Goal: Task Accomplishment & Management: Manage account settings

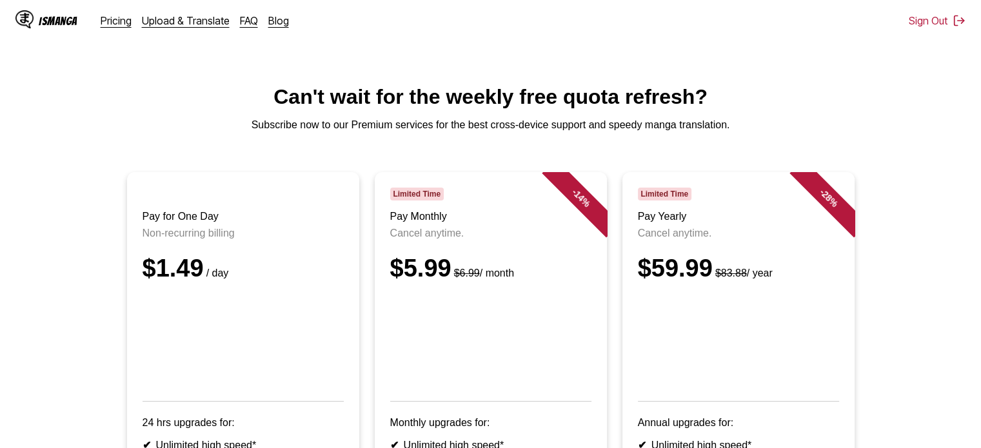
scroll to position [222, 0]
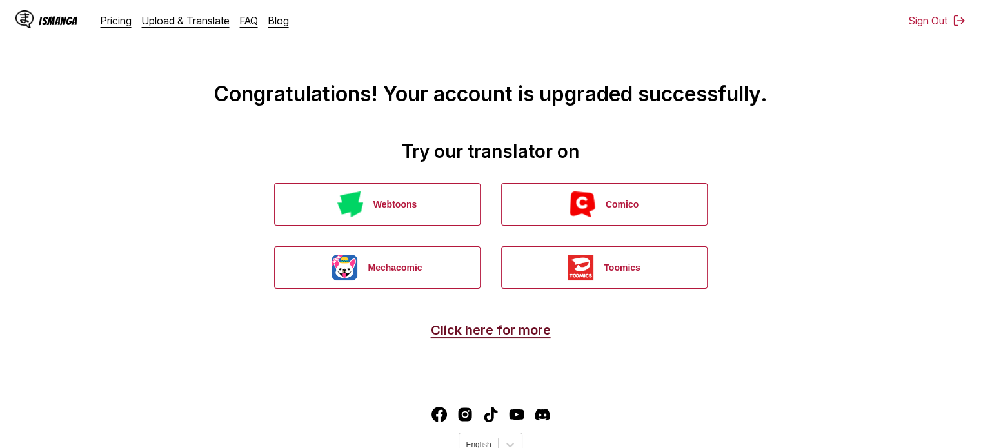
click at [524, 325] on link "Click here for more" at bounding box center [491, 330] width 120 height 15
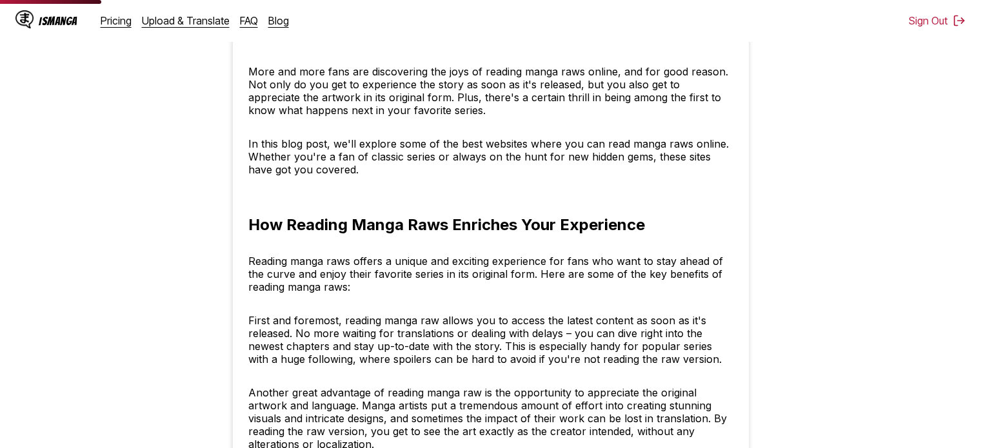
scroll to position [479, 0]
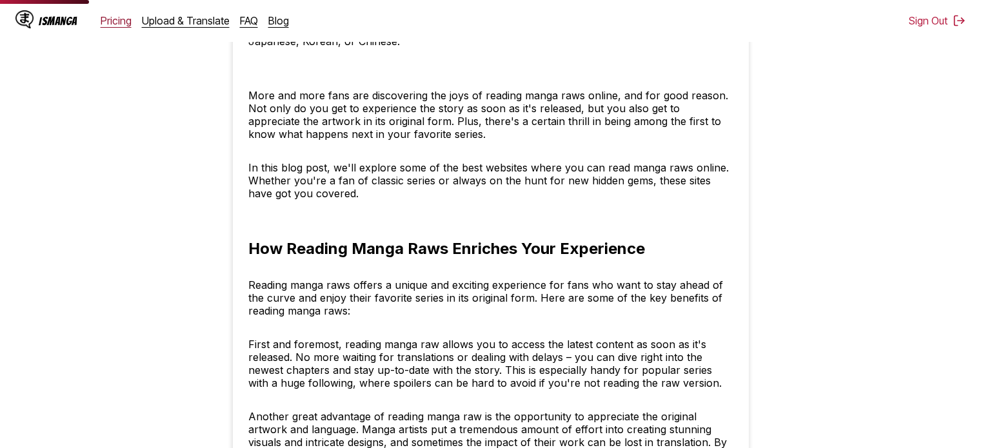
click at [114, 17] on link "Pricing" at bounding box center [116, 20] width 31 height 13
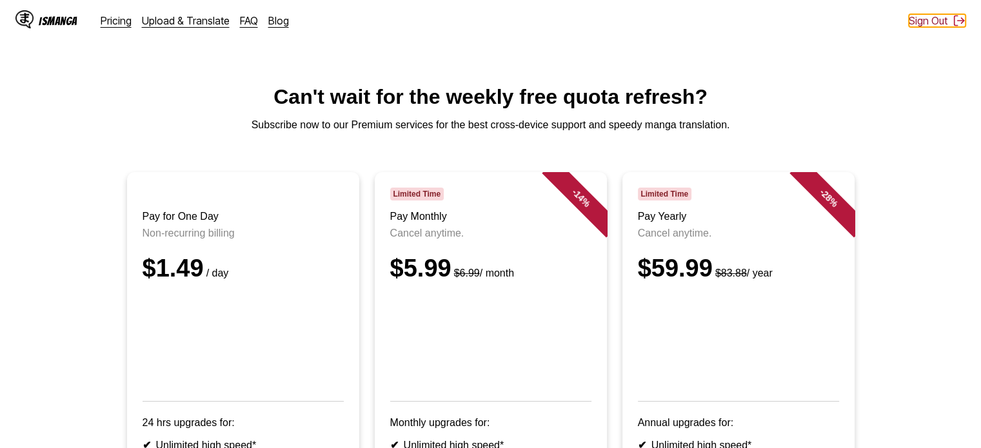
click at [939, 21] on button "Sign Out" at bounding box center [937, 20] width 57 height 13
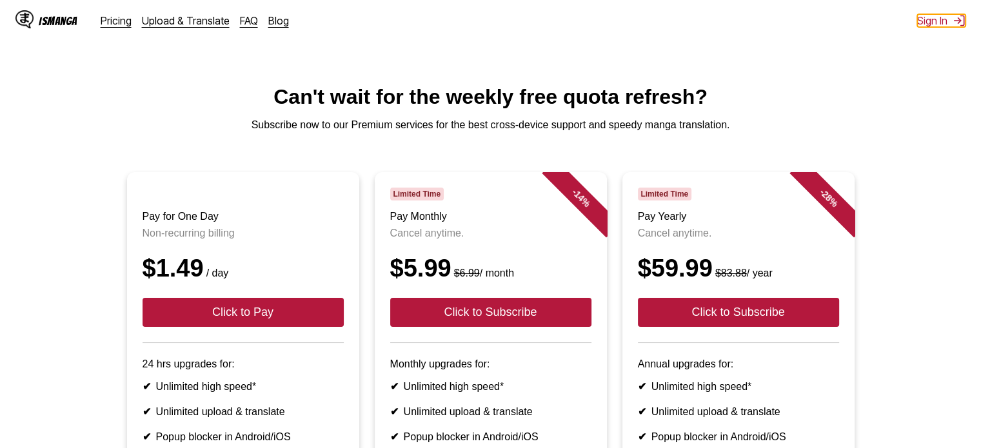
click at [939, 21] on button "Sign In" at bounding box center [941, 20] width 48 height 13
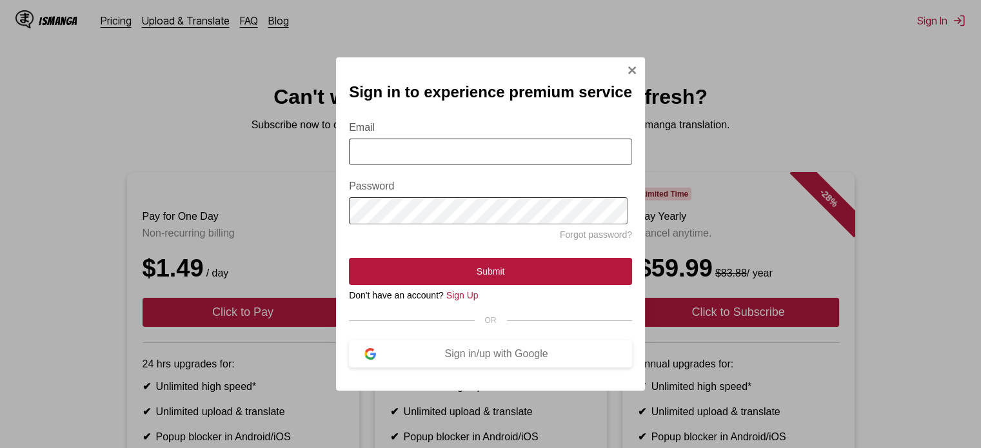
click at [522, 154] on input "Email" at bounding box center [490, 152] width 283 height 26
type input "**********"
click at [461, 360] on div "Sign in/up with Google" at bounding box center [496, 354] width 241 height 12
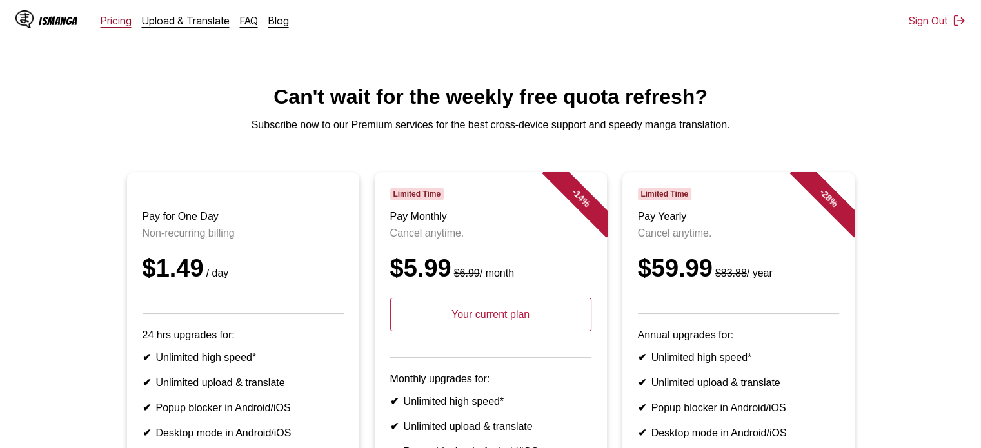
click at [110, 23] on link "Pricing" at bounding box center [116, 20] width 31 height 13
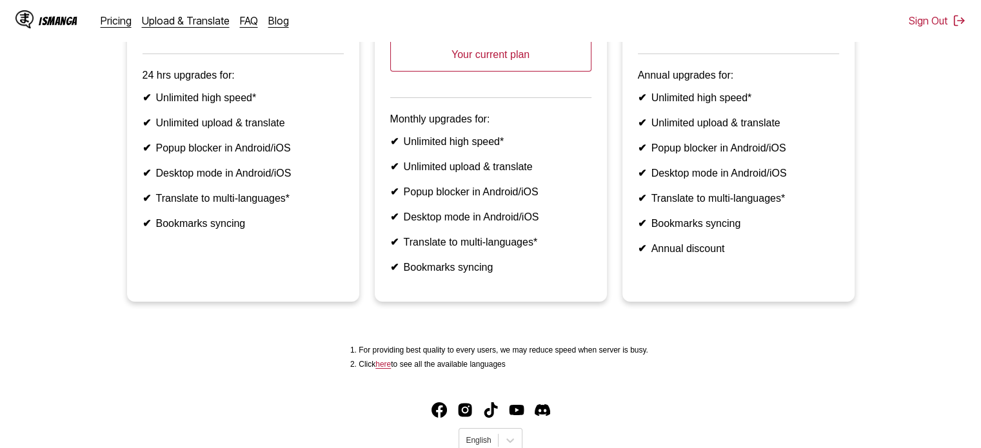
scroll to position [341, 0]
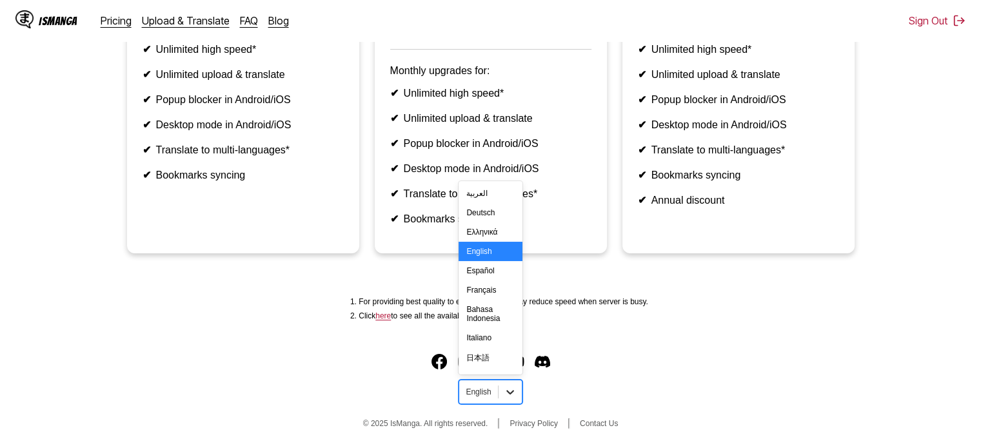
click at [503, 381] on div at bounding box center [510, 392] width 23 height 23
click at [487, 348] on div "Italiano" at bounding box center [490, 337] width 63 height 19
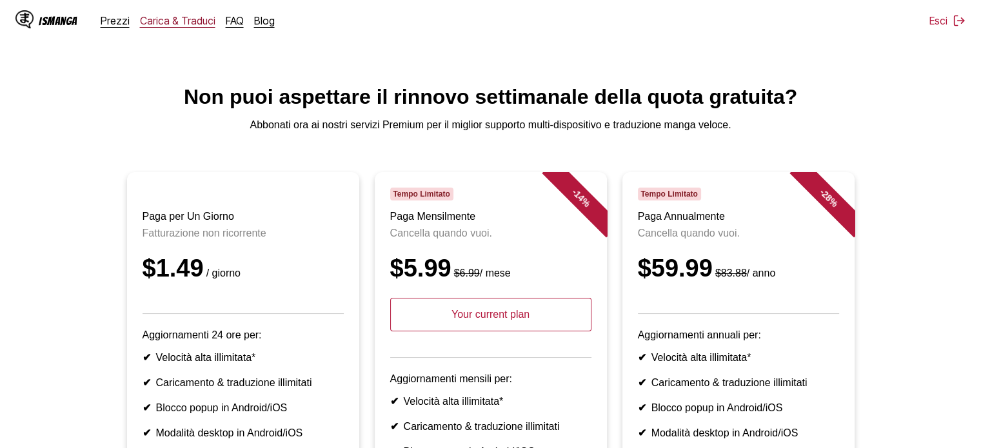
click at [166, 16] on link "Carica & Traduci" at bounding box center [177, 20] width 75 height 13
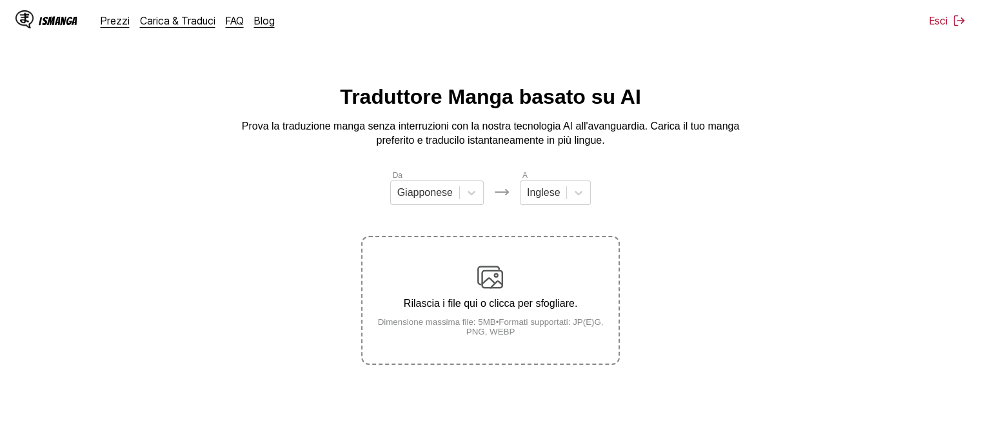
click at [65, 23] on div "IsManga" at bounding box center [58, 21] width 39 height 12
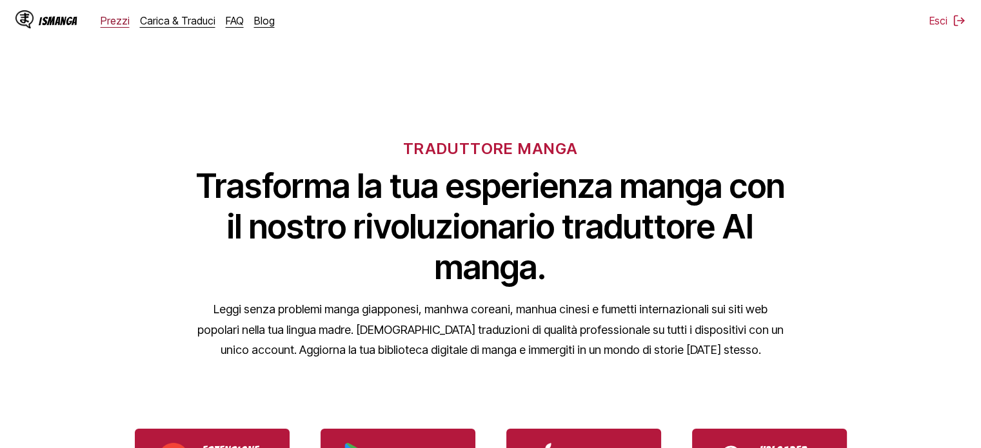
click at [111, 19] on link "Prezzi" at bounding box center [115, 20] width 29 height 13
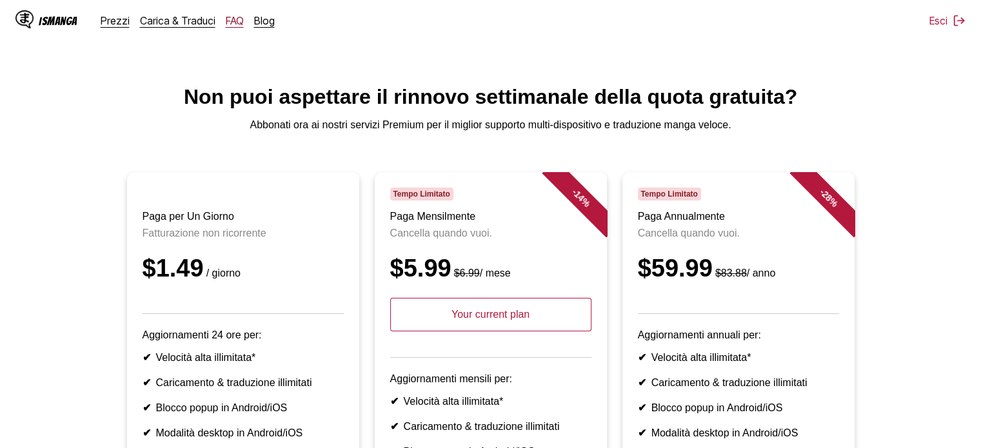
click at [227, 25] on link "FAQ" at bounding box center [235, 20] width 18 height 13
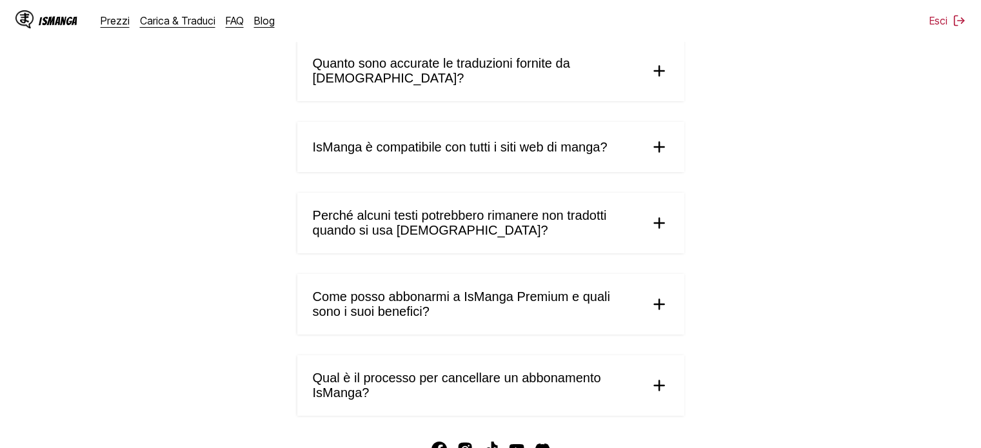
scroll to position [704, 0]
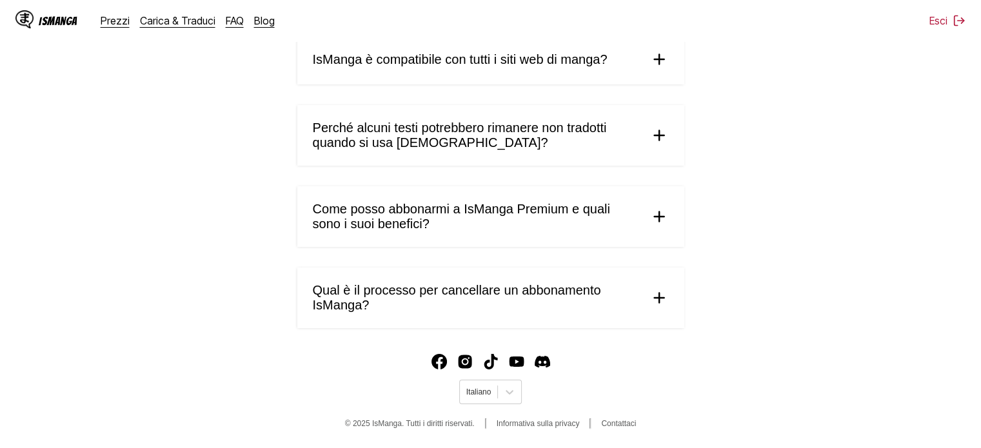
click at [651, 293] on img at bounding box center [659, 297] width 19 height 19
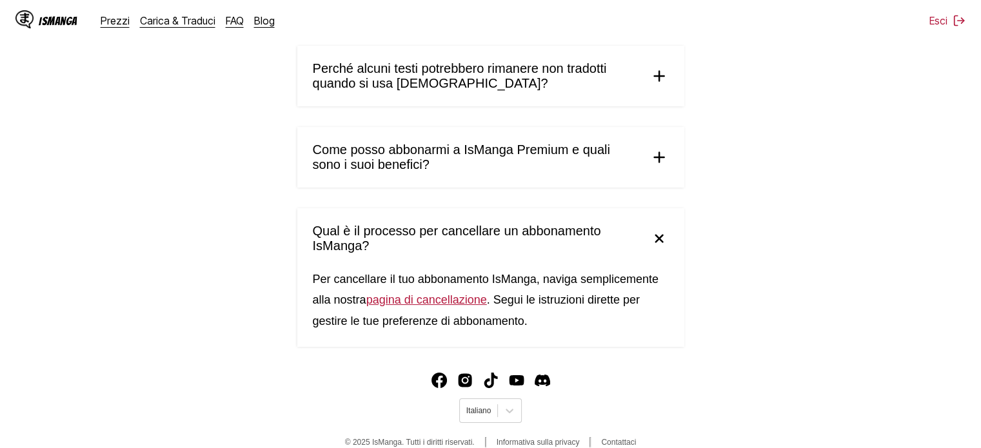
scroll to position [764, 0]
click at [408, 302] on link "pagina di cancellazione" at bounding box center [426, 300] width 121 height 13
